Goal: Transaction & Acquisition: Purchase product/service

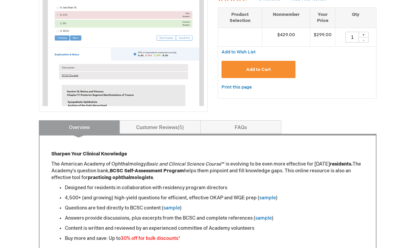
scroll to position [91, 0]
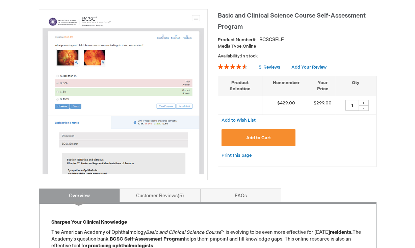
click at [273, 147] on div "Add to Cart" at bounding box center [297, 140] width 151 height 22
click at [276, 135] on button "Add to Cart" at bounding box center [259, 137] width 74 height 17
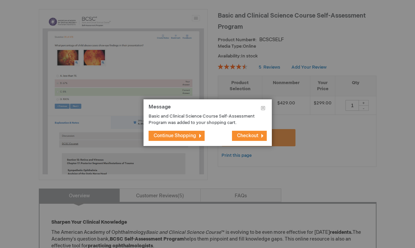
click at [242, 134] on span "Checkout" at bounding box center [247, 136] width 21 height 6
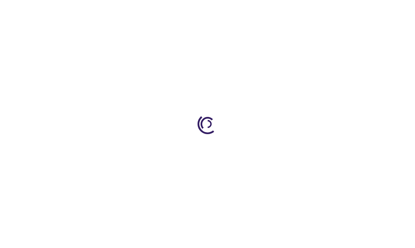
select select "US"
select select "12"
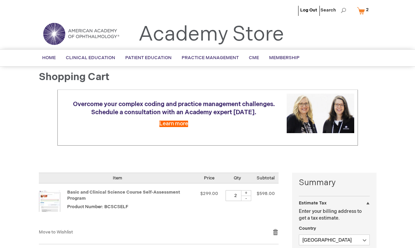
click at [248, 197] on div "-" at bounding box center [246, 198] width 10 height 5
type input "1"
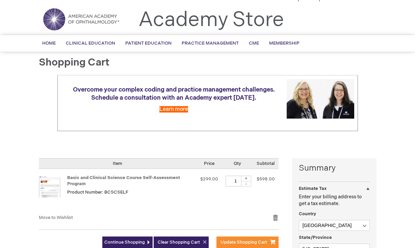
scroll to position [36, 0]
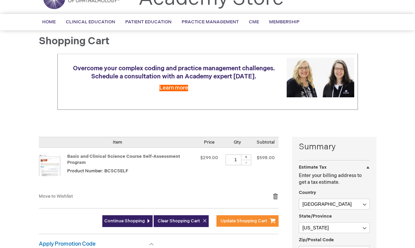
click at [239, 181] on td "Qty 1 + -" at bounding box center [237, 170] width 31 height 45
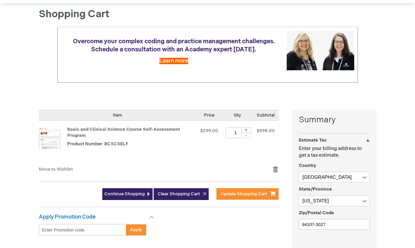
scroll to position [64, 0]
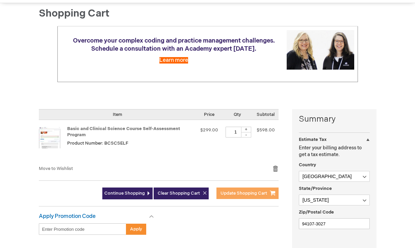
click at [233, 194] on span "Update Shopping Cart" at bounding box center [244, 193] width 47 height 5
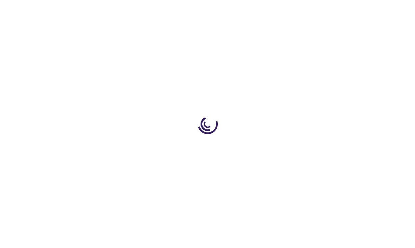
select select "US"
select select "12"
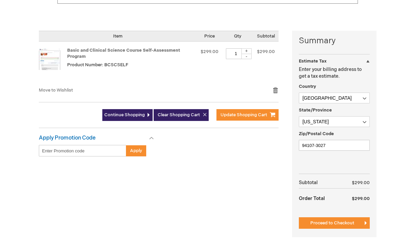
scroll to position [143, 0]
